Goal: Task Accomplishment & Management: Complete application form

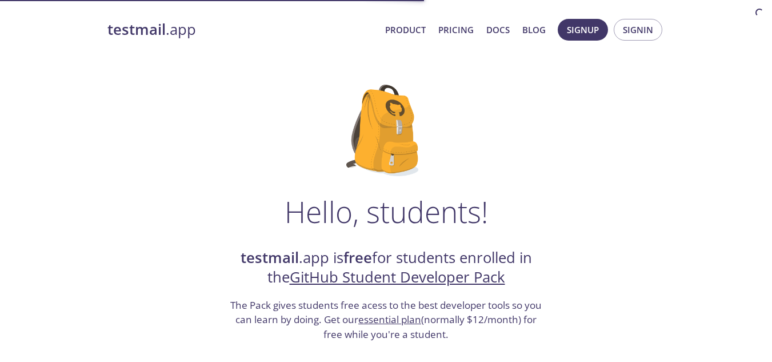
scroll to position [43, 0]
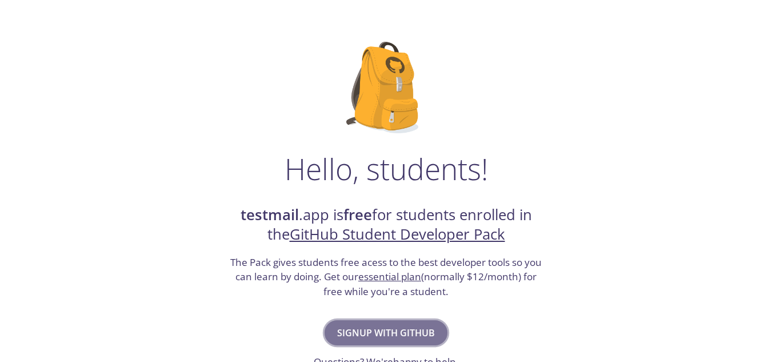
click at [390, 334] on span "Signup with GitHub" at bounding box center [386, 332] width 98 height 16
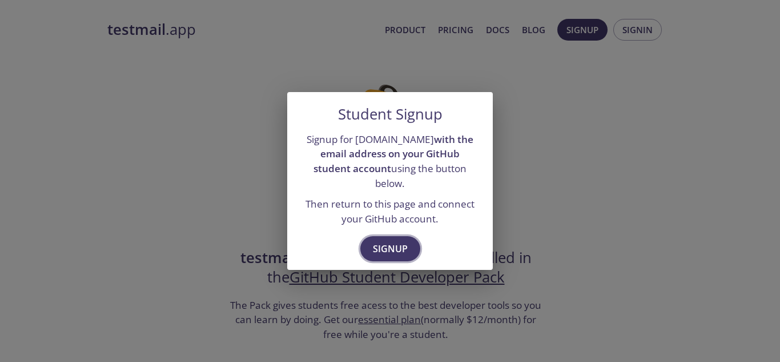
click at [391, 244] on span "Signup" at bounding box center [390, 248] width 35 height 16
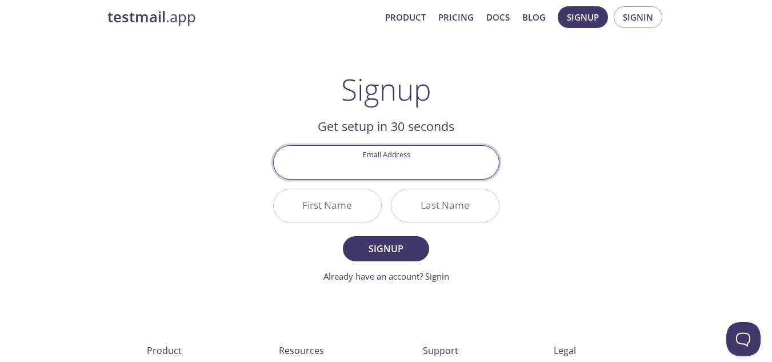
scroll to position [11, 0]
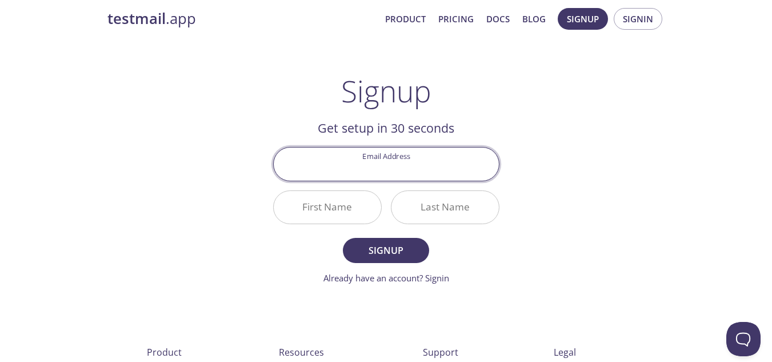
click at [384, 167] on input "Email Address" at bounding box center [386, 163] width 225 height 33
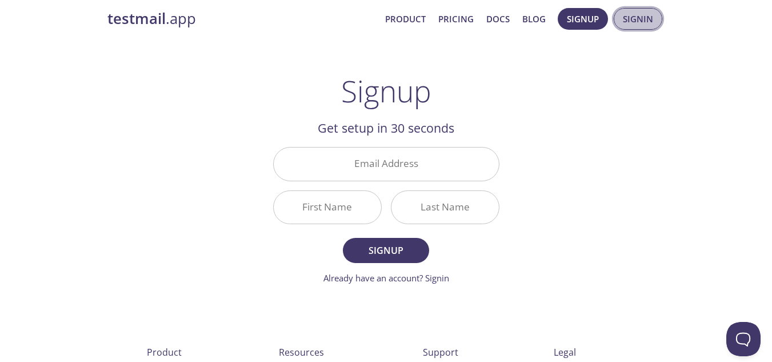
click at [628, 17] on span "Signin" at bounding box center [638, 18] width 30 height 15
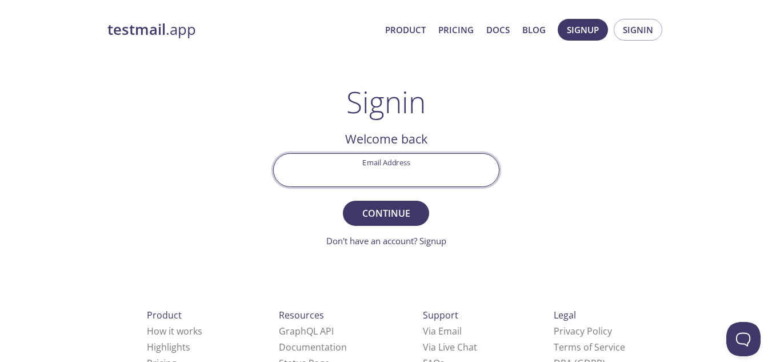
click at [427, 163] on input "Email Address" at bounding box center [386, 170] width 225 height 33
type input "[EMAIL_ADDRESS][DOMAIN_NAME]"
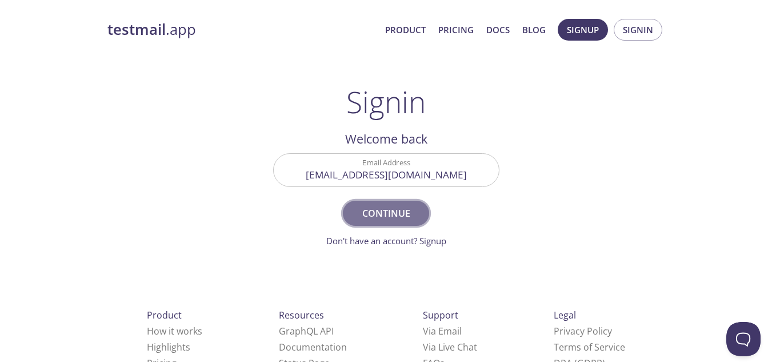
click at [391, 210] on span "Continue" at bounding box center [385, 213] width 61 height 16
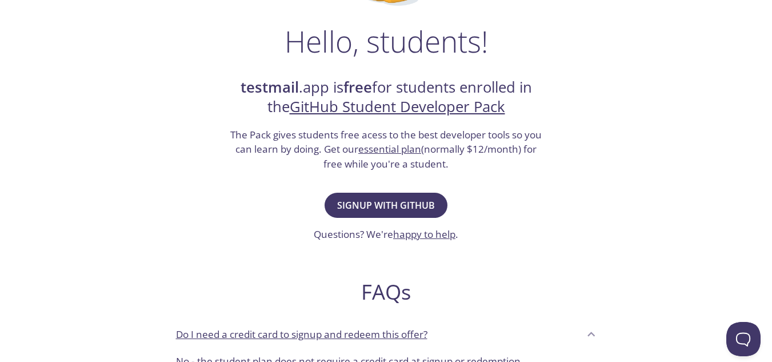
scroll to position [171, 0]
click at [406, 202] on span "Signup with GitHub" at bounding box center [386, 205] width 98 height 16
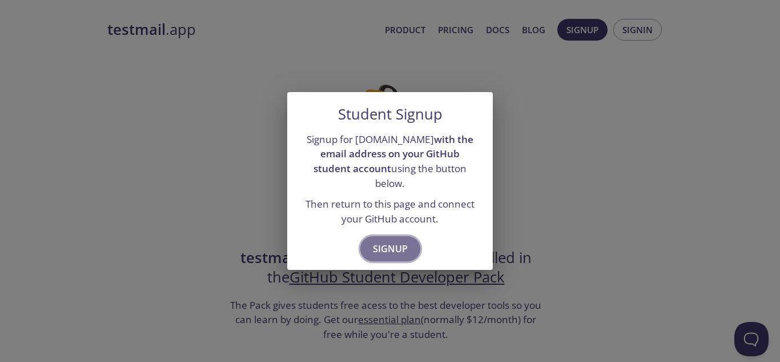
click at [387, 240] on span "Signup" at bounding box center [390, 248] width 35 height 16
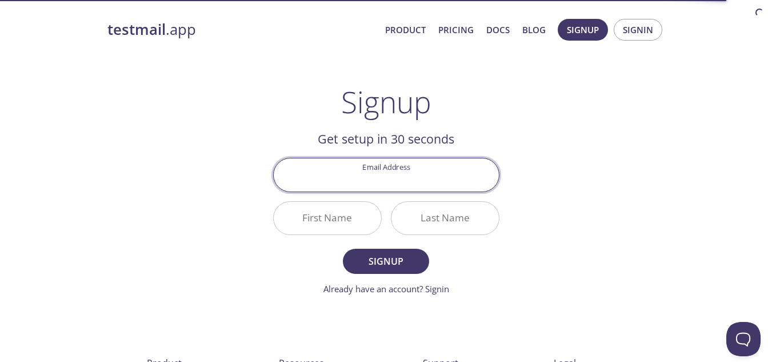
click at [367, 174] on input "Email Address" at bounding box center [386, 174] width 225 height 33
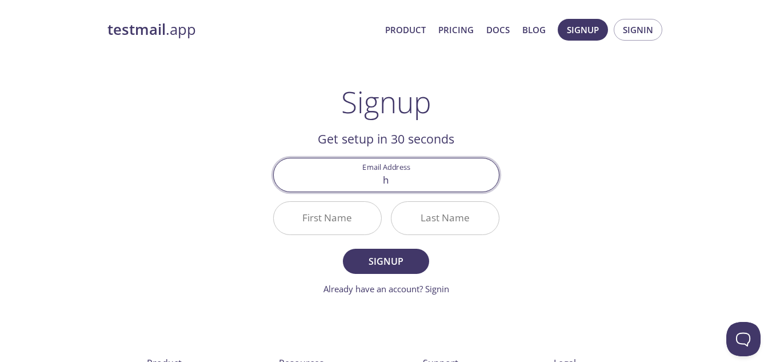
type input "[EMAIL_ADDRESS][DOMAIN_NAME]"
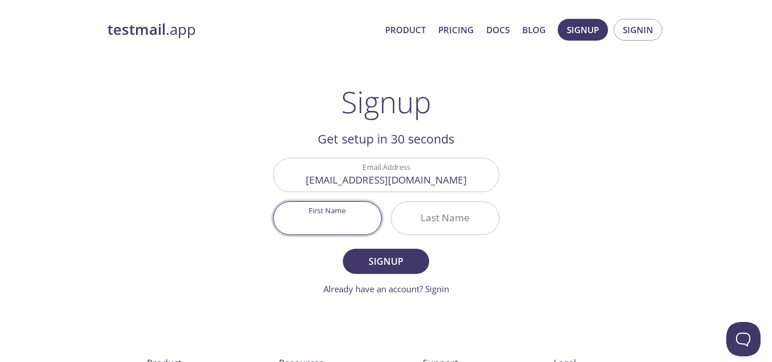
click at [351, 231] on input "First Name" at bounding box center [327, 218] width 107 height 33
type input "[PERSON_NAME]"
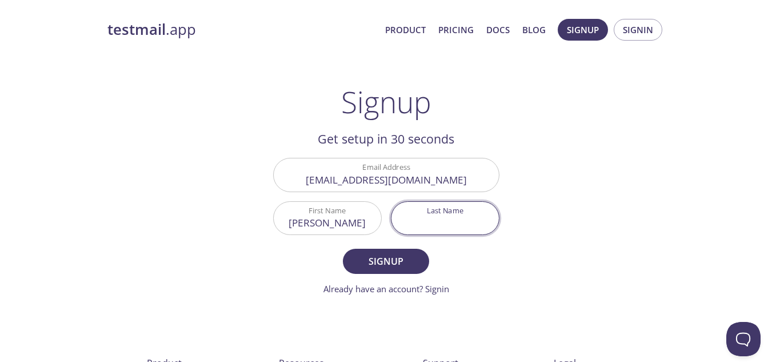
click at [430, 219] on input "Last Name" at bounding box center [444, 218] width 107 height 33
type input "r"
type input "[PERSON_NAME]"
click at [381, 247] on form "Email Address hossenshahid98@gmail.com First Name Masud Last Name Rana Signup A…" at bounding box center [386, 226] width 226 height 137
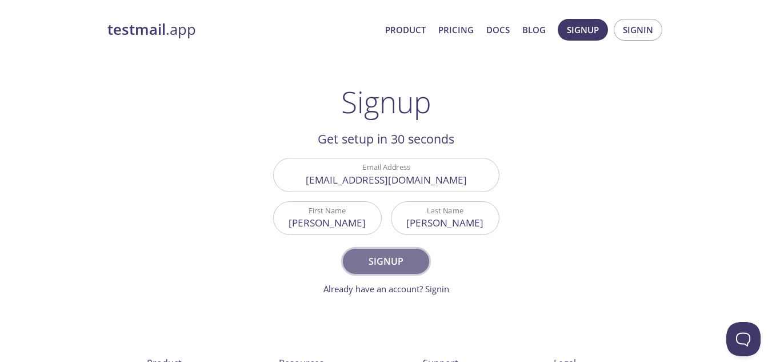
click at [381, 254] on span "Signup" at bounding box center [385, 261] width 61 height 16
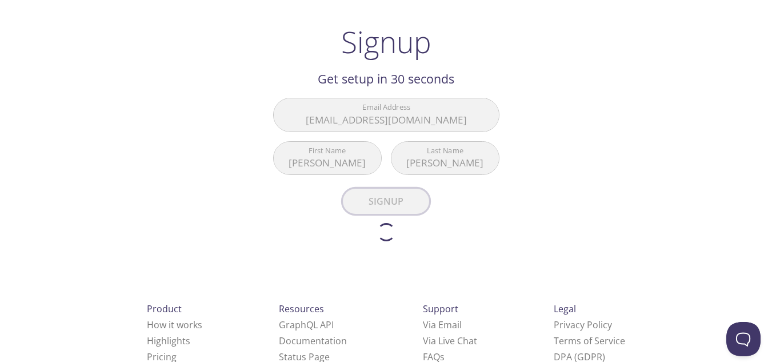
scroll to position [18, 0]
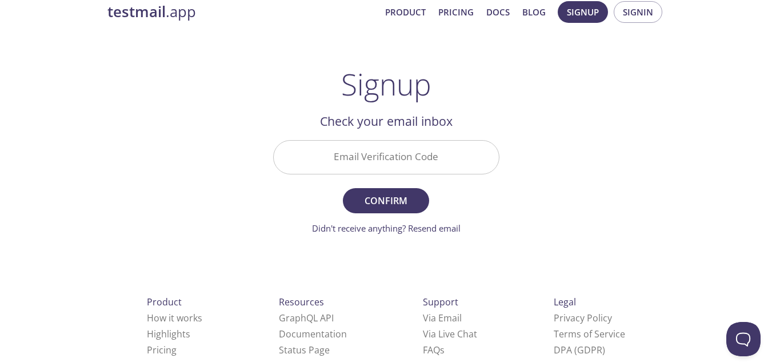
click at [367, 163] on input "Email Verification Code" at bounding box center [386, 157] width 225 height 33
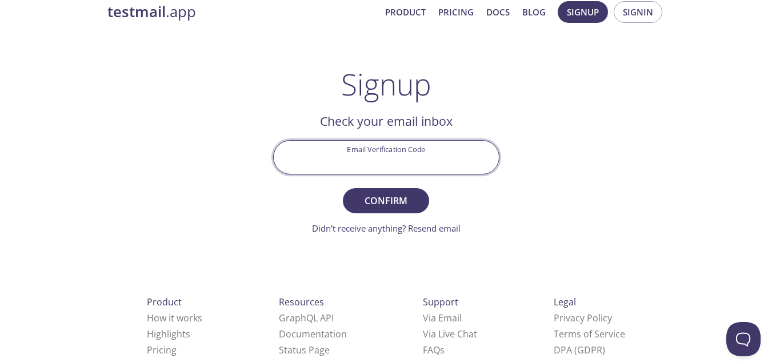
click at [362, 160] on input "Email Verification Code" at bounding box center [386, 157] width 225 height 33
type input "ZK32ZL2"
click at [343, 188] on button "Confirm" at bounding box center [386, 200] width 86 height 25
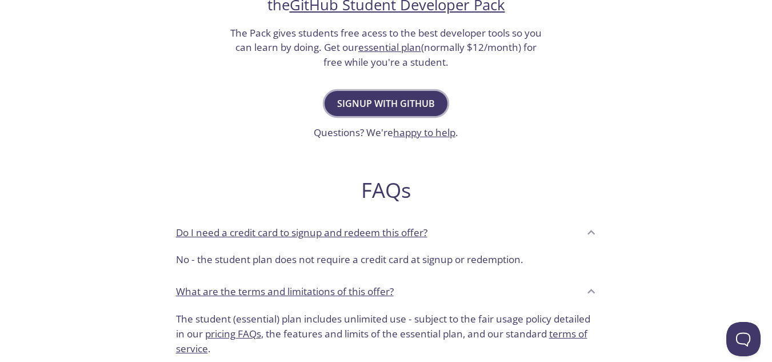
scroll to position [275, 0]
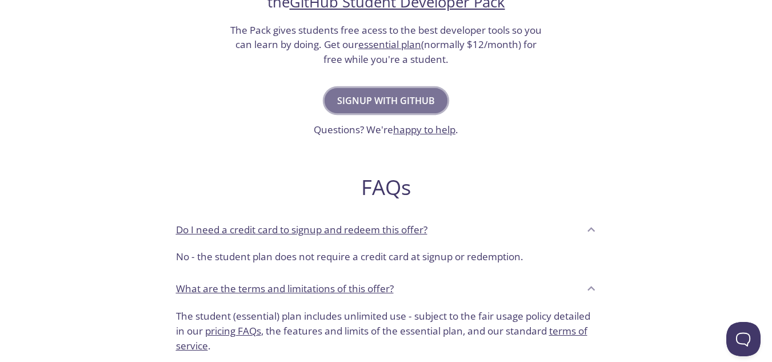
click at [360, 107] on span "Signup with GitHub" at bounding box center [386, 101] width 98 height 16
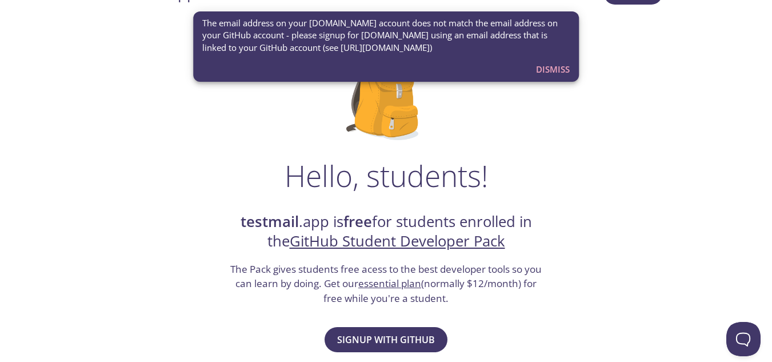
scroll to position [35, 0]
click at [556, 65] on span "Dismiss" at bounding box center [553, 69] width 34 height 15
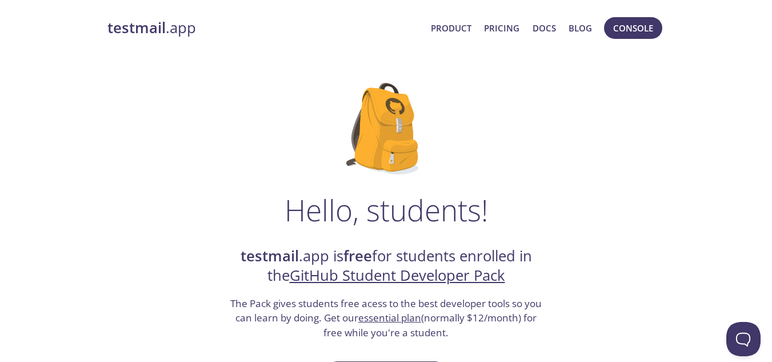
scroll to position [0, 0]
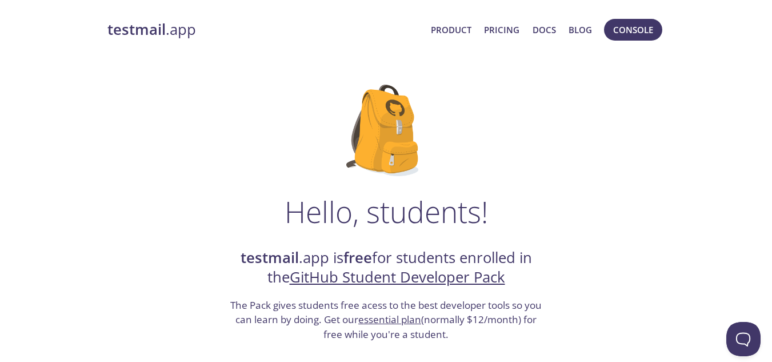
click at [150, 27] on strong "testmail" at bounding box center [136, 29] width 58 height 20
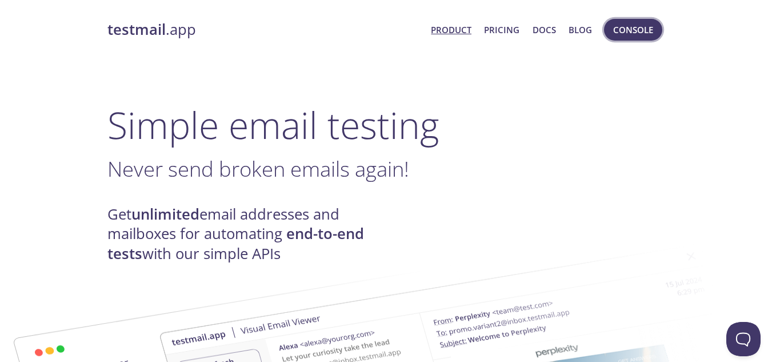
click at [635, 29] on span "Console" at bounding box center [633, 29] width 40 height 15
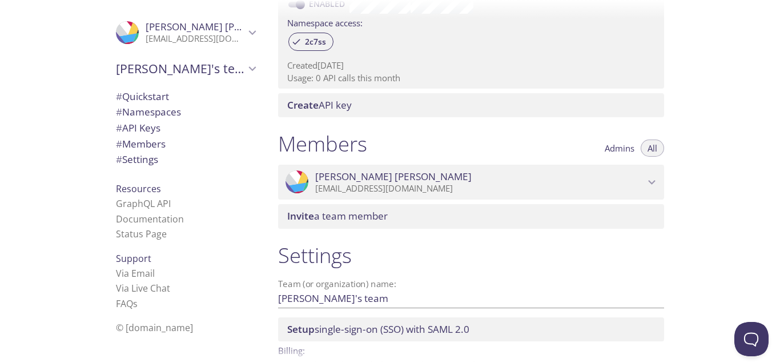
scroll to position [384, 0]
click at [163, 123] on span "# API Keys" at bounding box center [185, 128] width 139 height 15
